Goal: Browse casually

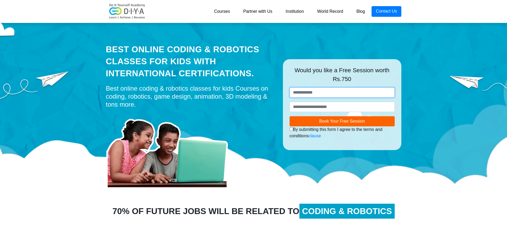
click at [332, 93] on input "text" at bounding box center [342, 92] width 105 height 10
click at [253, 11] on link "Partner with Us" at bounding box center [258, 11] width 42 height 11
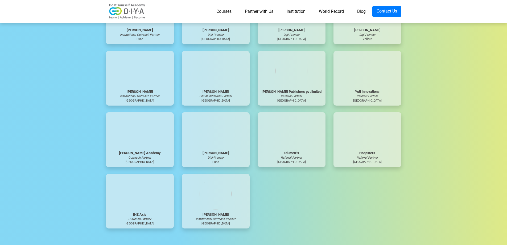
scroll to position [1677, 0]
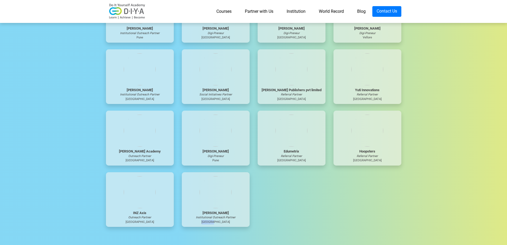
drag, startPoint x: 210, startPoint y: 222, endPoint x: 265, endPoint y: 223, distance: 55.6
click at [261, 223] on div "Bhuvaneshwari Loganathan Digi-Preneur Bangalore Niranjan Chimakurthi Referral P…" at bounding box center [254, 80] width 304 height 307
click at [318, 196] on div "Bhuvaneshwari Loganathan Digi-Preneur Bangalore Niranjan Chimakurthi Referral P…" at bounding box center [254, 80] width 304 height 307
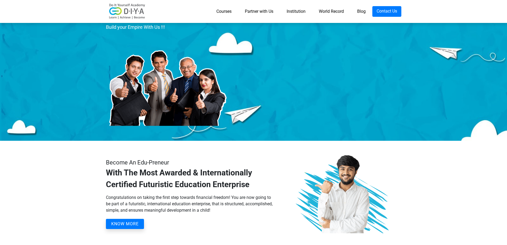
scroll to position [0, 0]
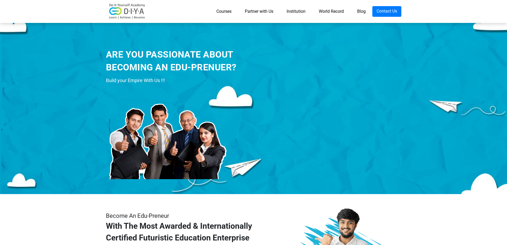
click at [226, 11] on link "Courses" at bounding box center [224, 11] width 28 height 11
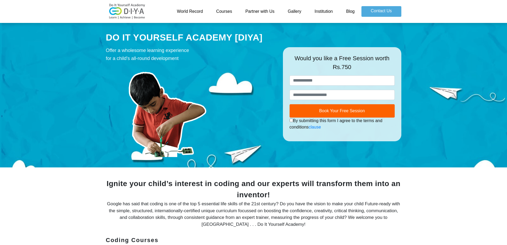
click at [296, 12] on link "Gallery" at bounding box center [294, 11] width 27 height 11
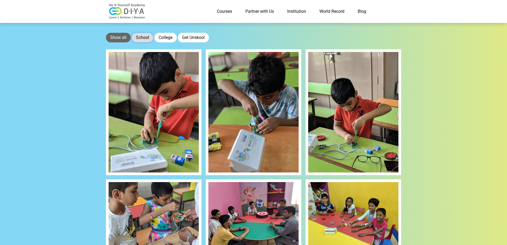
click at [138, 34] on button "School" at bounding box center [143, 38] width 22 height 10
click at [146, 40] on button "School" at bounding box center [143, 38] width 22 height 10
click at [164, 38] on button "College" at bounding box center [165, 38] width 22 height 10
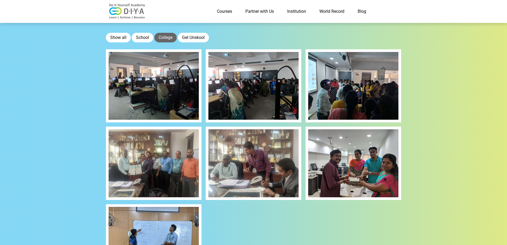
click at [343, 170] on img at bounding box center [353, 163] width 90 height 68
click at [284, 152] on img at bounding box center [253, 163] width 90 height 68
click at [201, 158] on div at bounding box center [154, 162] width 96 height 73
drag, startPoint x: 136, startPoint y: 32, endPoint x: 138, endPoint y: 34, distance: 2.8
click at [137, 32] on section "Show all School College Get Unskool" at bounding box center [253, 147] width 507 height 294
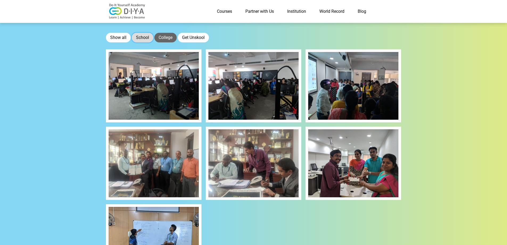
click at [140, 35] on button "School" at bounding box center [143, 38] width 22 height 10
